Goal: Transaction & Acquisition: Purchase product/service

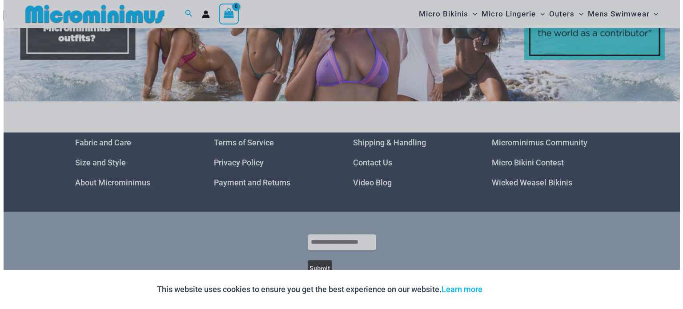
scroll to position [4035, 0]
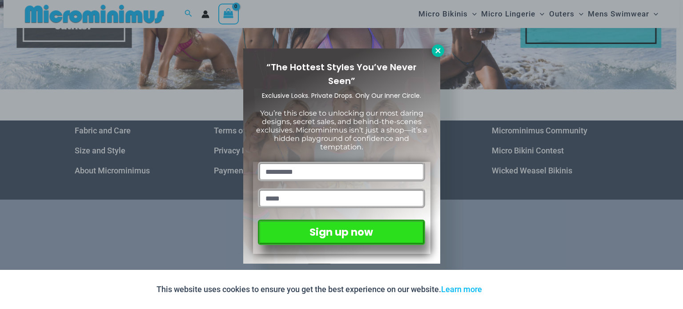
click at [436, 53] on icon at bounding box center [438, 51] width 8 height 8
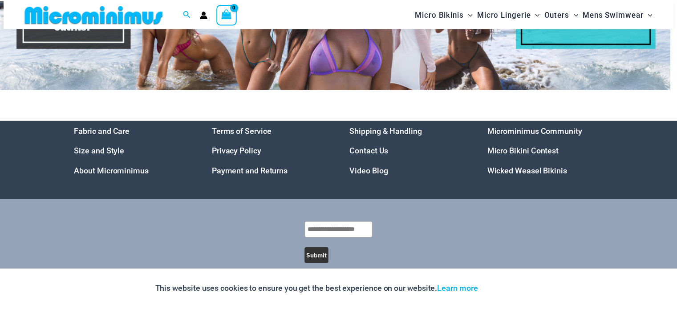
scroll to position [4019, 0]
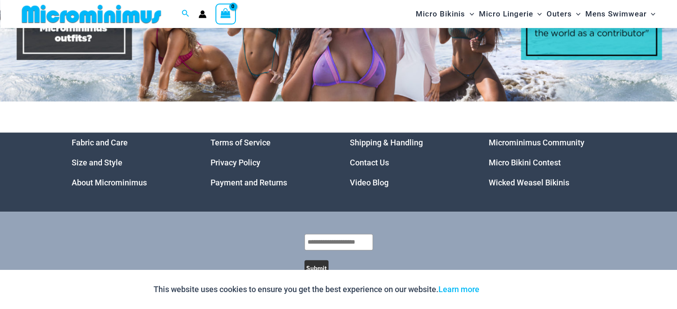
click at [376, 178] on link "Video Blog" at bounding box center [369, 182] width 39 height 9
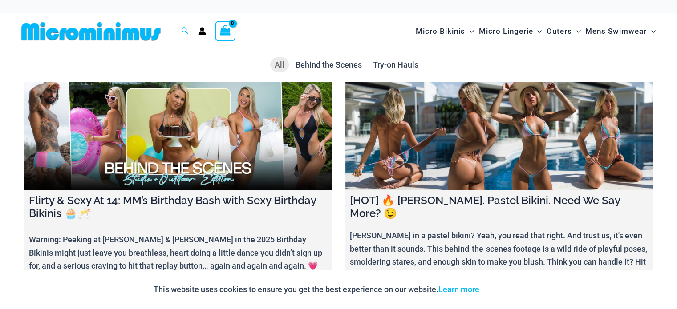
click at [90, 33] on img at bounding box center [91, 31] width 146 height 20
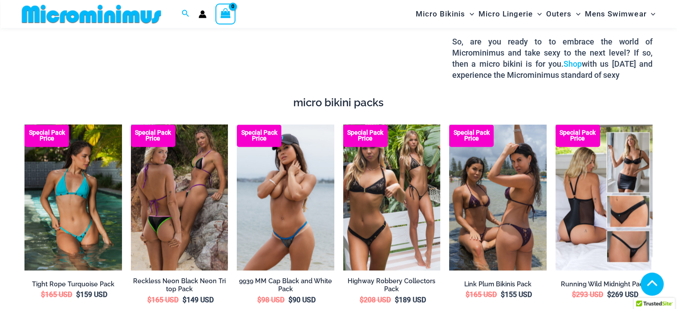
scroll to position [1294, 0]
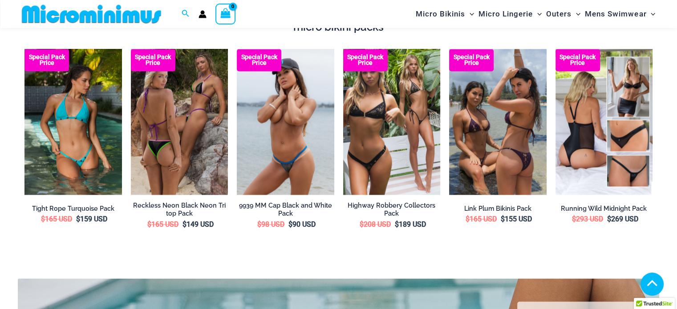
drag, startPoint x: 683, startPoint y: 10, endPoint x: 683, endPoint y: 114, distance: 104.1
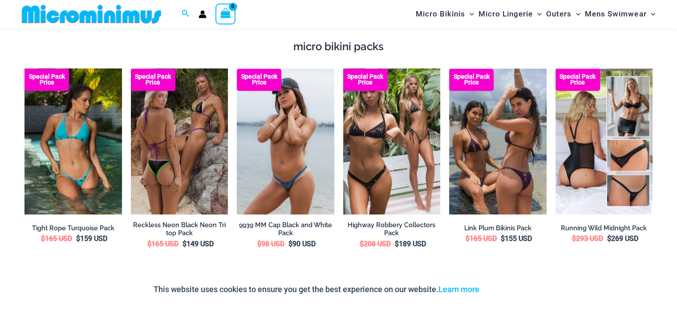
scroll to position [1242, 0]
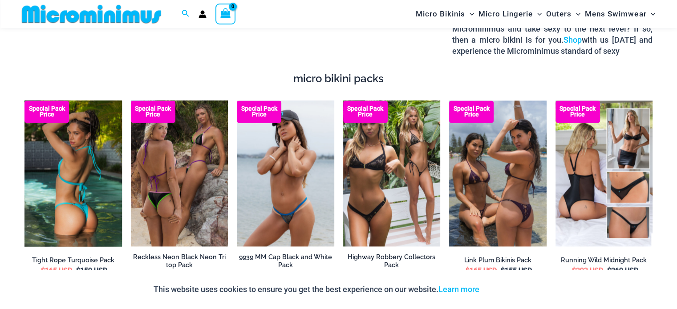
click at [78, 143] on img at bounding box center [72, 174] width 97 height 146
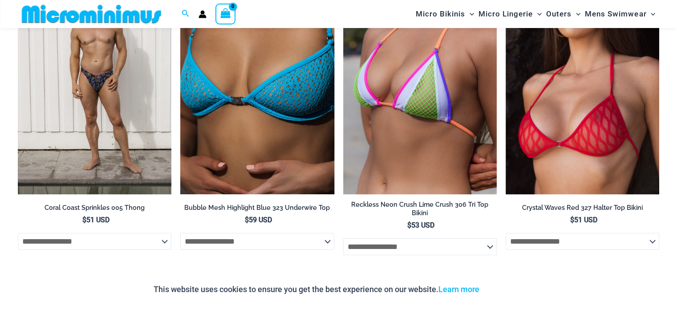
scroll to position [3567, 0]
